Goal: Task Accomplishment & Management: Use online tool/utility

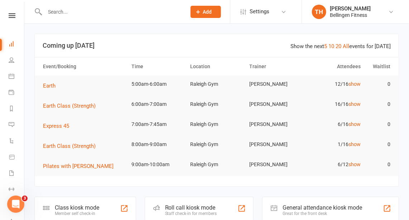
click at [354, 80] on td "12/16 show" at bounding box center [334, 84] width 59 height 17
click at [357, 86] on link "show" at bounding box center [355, 84] width 12 height 6
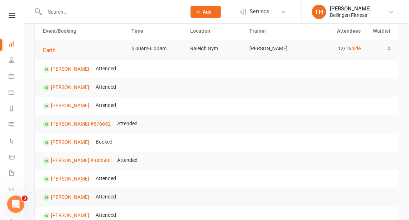
scroll to position [35, 0]
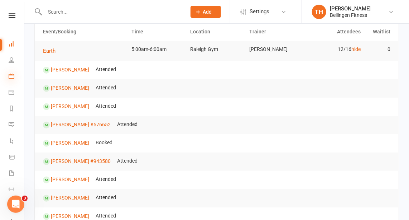
click at [12, 75] on icon at bounding box center [12, 76] width 6 height 6
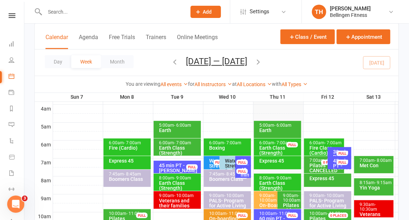
scroll to position [104, 0]
click at [288, 128] on span "- 6:00am" at bounding box center [283, 125] width 17 height 5
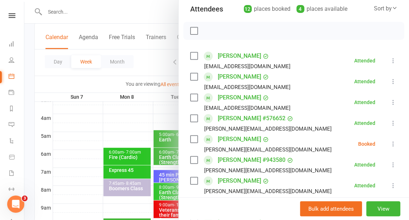
scroll to position [84, 0]
click at [390, 144] on icon at bounding box center [393, 143] width 7 height 7
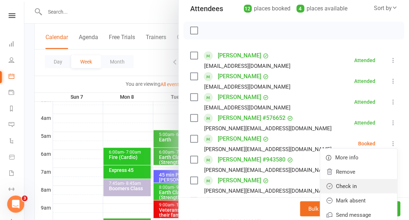
click at [342, 188] on link "Check in" at bounding box center [358, 186] width 77 height 14
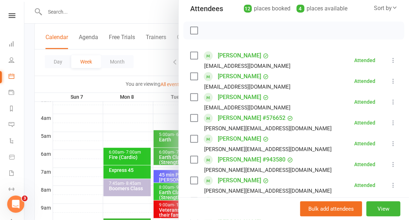
scroll to position [0, 0]
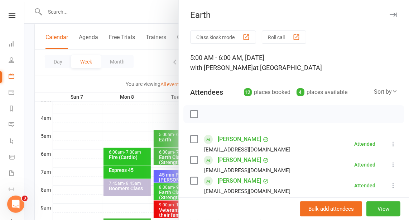
click at [390, 14] on icon "button" at bounding box center [394, 15] width 8 height 4
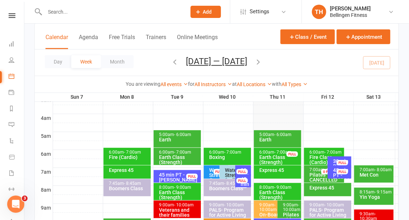
click at [283, 154] on div "Earth Class (Strength)" at bounding box center [279, 159] width 41 height 10
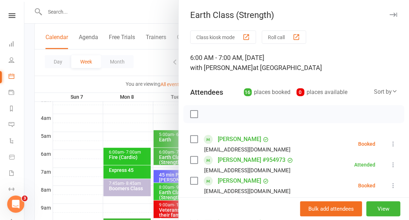
click at [390, 15] on icon "button" at bounding box center [394, 15] width 8 height 4
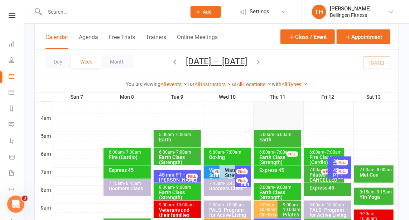
click at [282, 150] on span "- 7:00am" at bounding box center [283, 151] width 17 height 5
